Goal: Check status: Check status

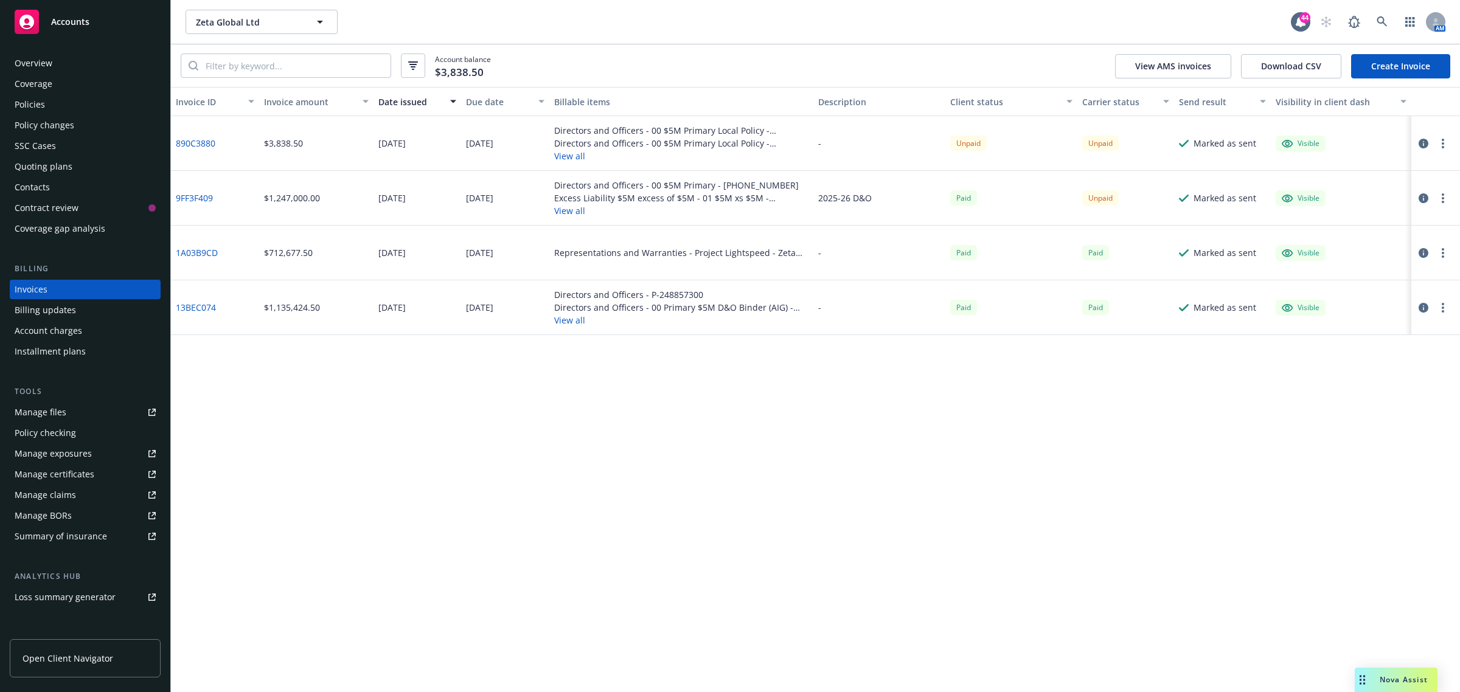
click at [40, 61] on div "Overview" at bounding box center [34, 63] width 38 height 19
